Goal: Transaction & Acquisition: Book appointment/travel/reservation

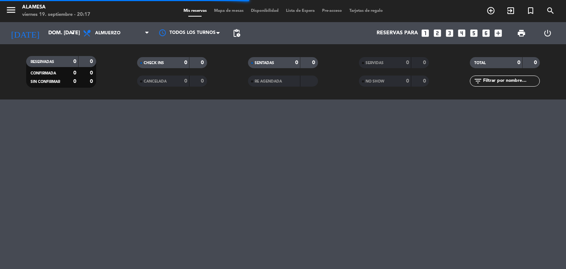
click at [437, 34] on icon "looks_two" at bounding box center [438, 33] width 10 height 10
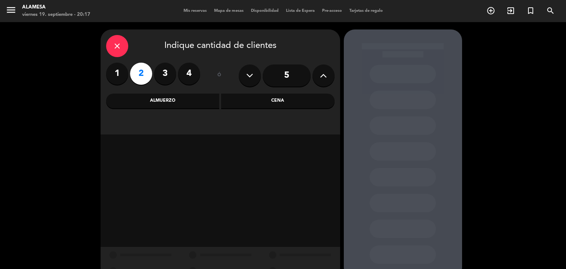
click at [162, 101] on div "Almuerzo" at bounding box center [163, 101] width 114 height 15
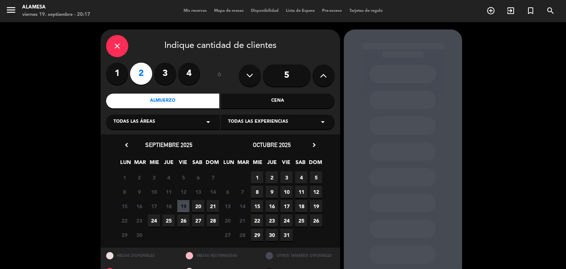
click at [286, 193] on span "10" at bounding box center [287, 192] width 12 height 12
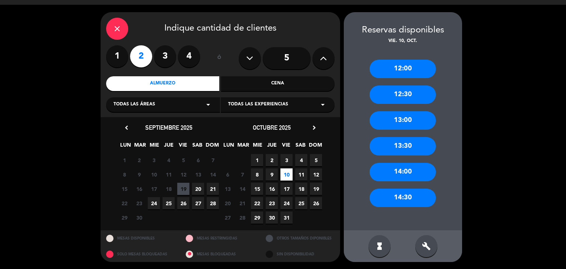
click at [401, 101] on div "12:30" at bounding box center [403, 95] width 66 height 18
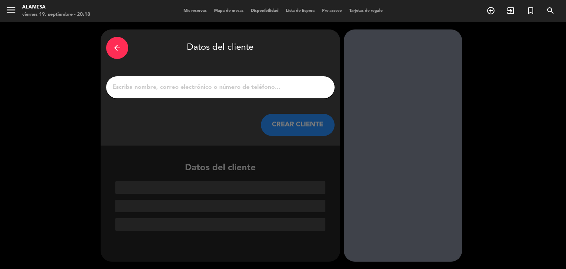
click at [293, 88] on input "1" at bounding box center [220, 87] width 217 height 10
paste input "[PERSON_NAME]"
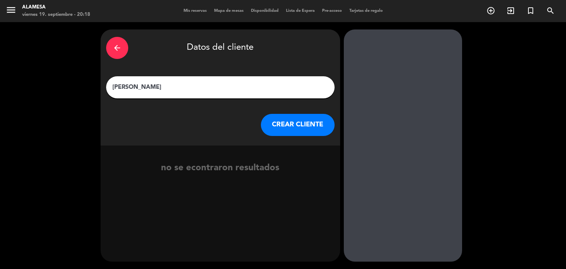
type input "[PERSON_NAME]"
click at [302, 123] on button "CREAR CLIENTE" at bounding box center [298, 125] width 74 height 22
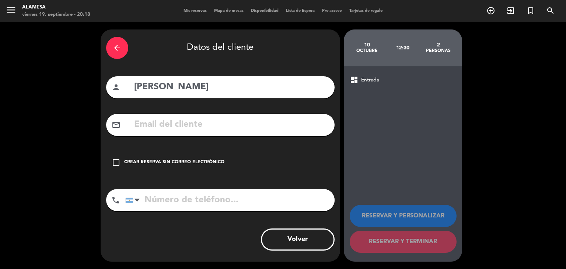
click at [258, 121] on input "text" at bounding box center [231, 124] width 196 height 15
click at [220, 124] on input "text" at bounding box center [231, 124] width 196 height 15
paste input "[EMAIL_ADDRESS][DOMAIN_NAME]"
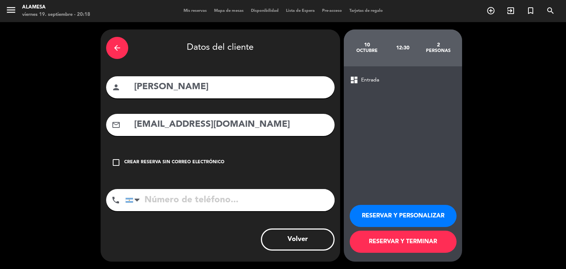
type input "[EMAIL_ADDRESS][DOMAIN_NAME]"
click at [188, 193] on input "tel" at bounding box center [229, 200] width 209 height 22
type input "1150027838"
click at [413, 250] on button "RESERVAR Y TERMINAR" at bounding box center [403, 242] width 107 height 22
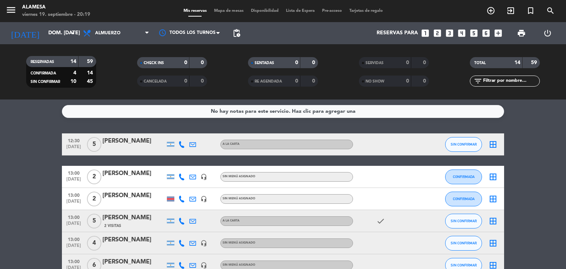
click at [462, 36] on icon "looks_4" at bounding box center [462, 33] width 10 height 10
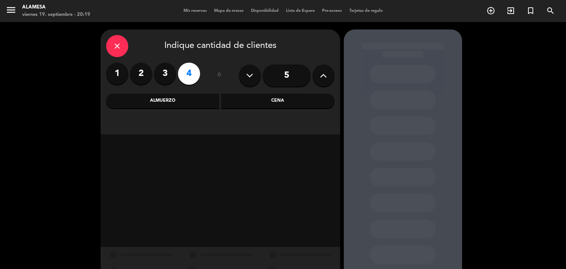
click at [189, 67] on label "4" at bounding box center [189, 74] width 22 height 22
click at [164, 104] on div "Almuerzo" at bounding box center [163, 101] width 114 height 15
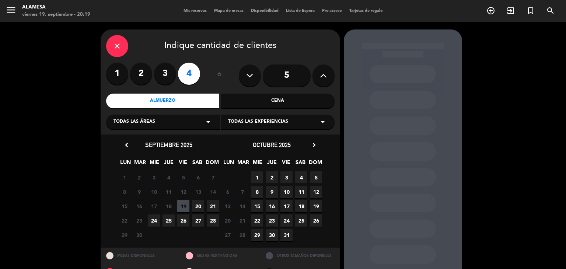
click at [301, 178] on span "4" at bounding box center [301, 177] width 12 height 12
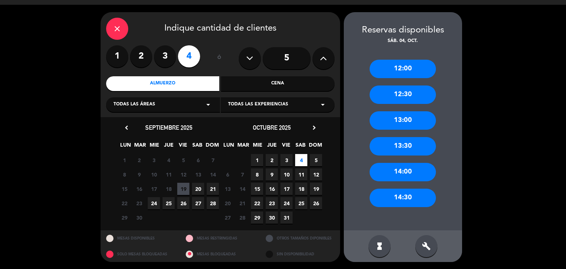
click at [410, 123] on div "13:00" at bounding box center [403, 120] width 66 height 18
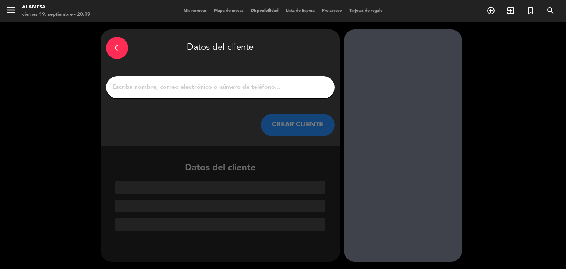
click at [264, 92] on input "1" at bounding box center [220, 87] width 217 height 10
paste input "[PERSON_NAME] de los Ángeles [PERSON_NAME]"
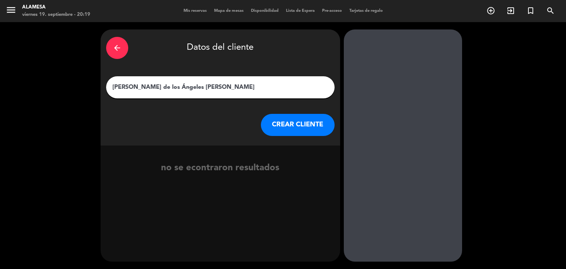
type input "[PERSON_NAME] de los Ángeles [PERSON_NAME]"
click at [295, 129] on button "CREAR CLIENTE" at bounding box center [298, 125] width 74 height 22
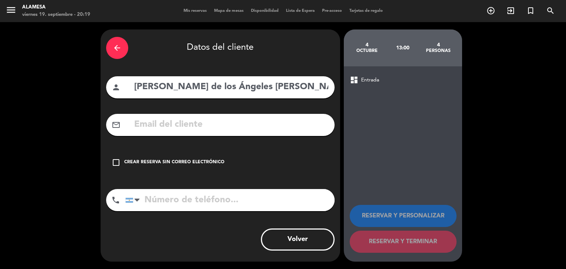
click at [209, 127] on input "text" at bounding box center [231, 124] width 196 height 15
click at [183, 124] on input "text" at bounding box center [231, 124] width 196 height 15
paste input "[EMAIL_ADDRESS][PERSON_NAME][DOMAIN_NAME]"
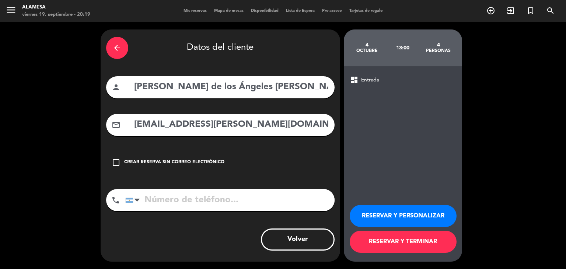
click at [183, 124] on input "[EMAIL_ADDRESS][PERSON_NAME][DOMAIN_NAME]" at bounding box center [231, 124] width 196 height 15
type input "[EMAIL_ADDRESS][PERSON_NAME][DOMAIN_NAME]"
click at [166, 204] on input "tel" at bounding box center [229, 200] width 209 height 22
type input "3416385558"
click at [398, 247] on button "RESERVAR Y TERMINAR" at bounding box center [403, 242] width 107 height 22
